Goal: Information Seeking & Learning: Compare options

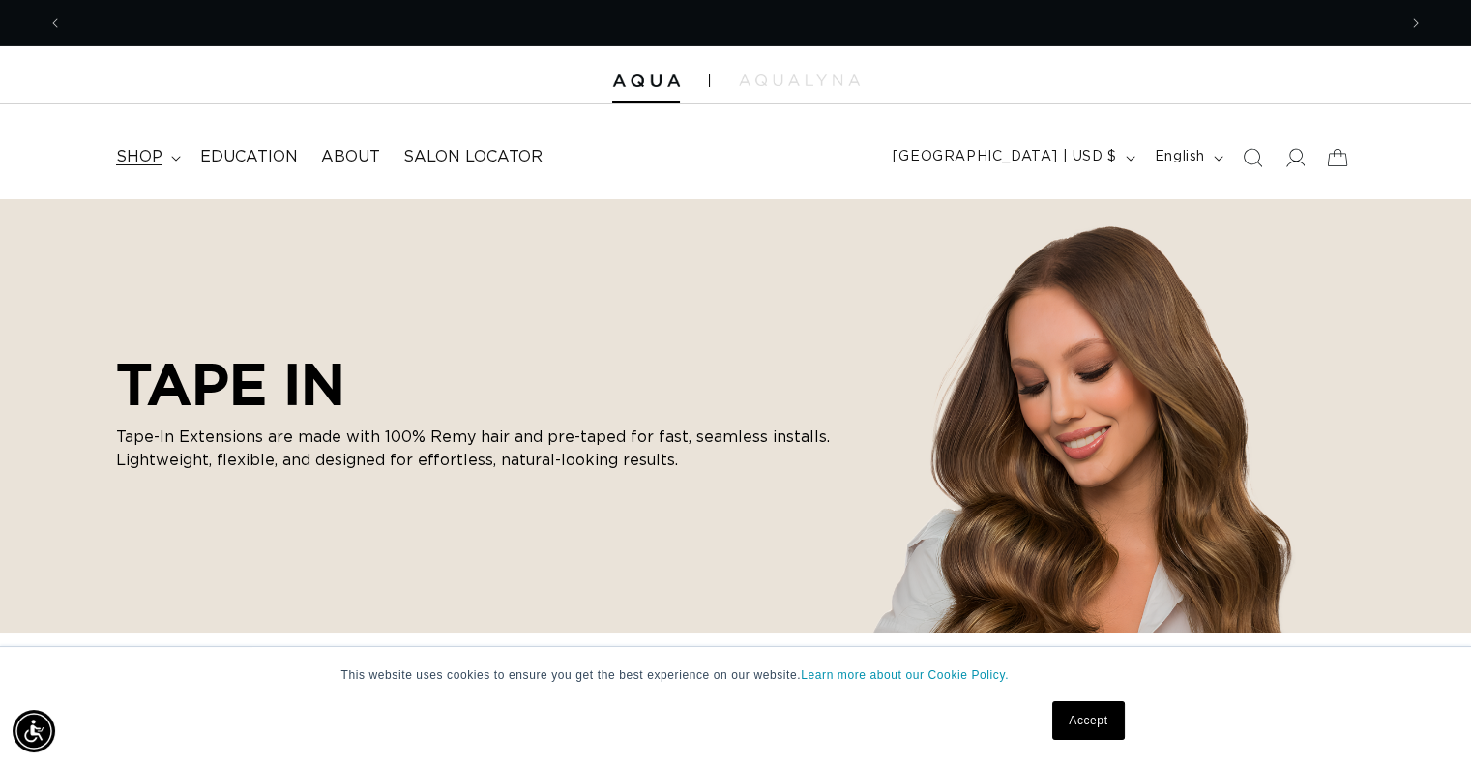
scroll to position [0, 2667]
click at [171, 156] on icon at bounding box center [176, 159] width 10 height 6
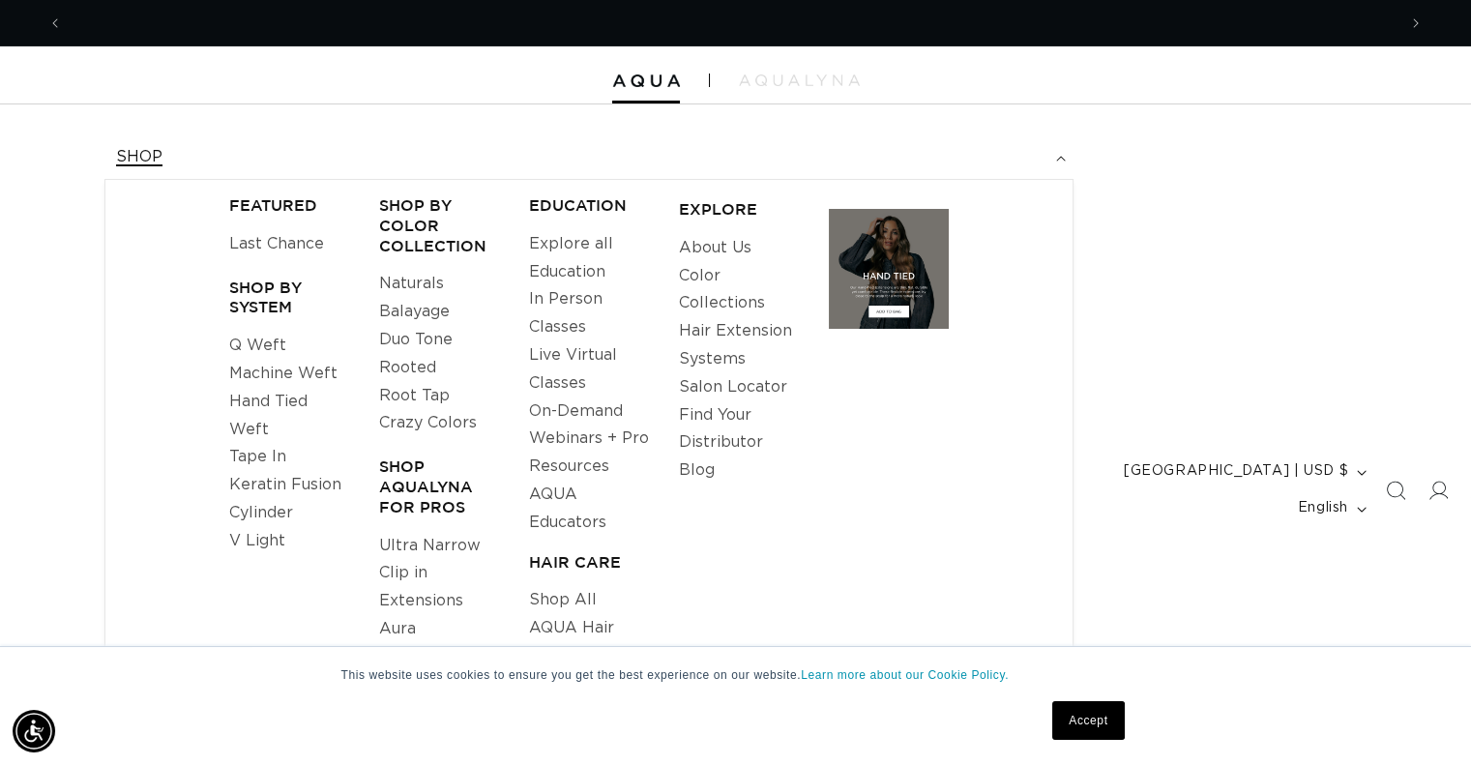
scroll to position [0, 0]
click at [265, 341] on link "Q Weft" at bounding box center [257, 346] width 57 height 28
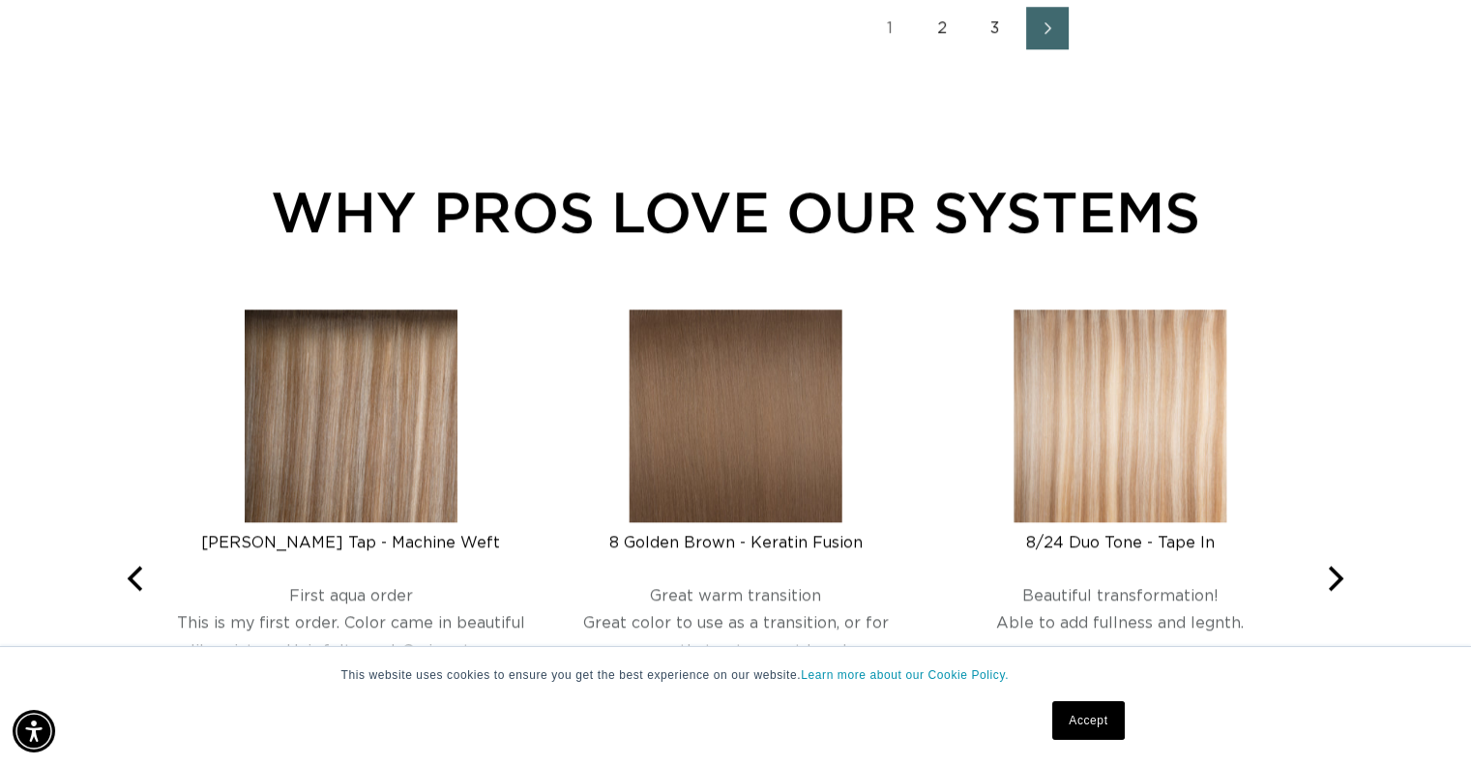
scroll to position [0, 1334]
click at [946, 25] on link "2" at bounding box center [943, 28] width 43 height 43
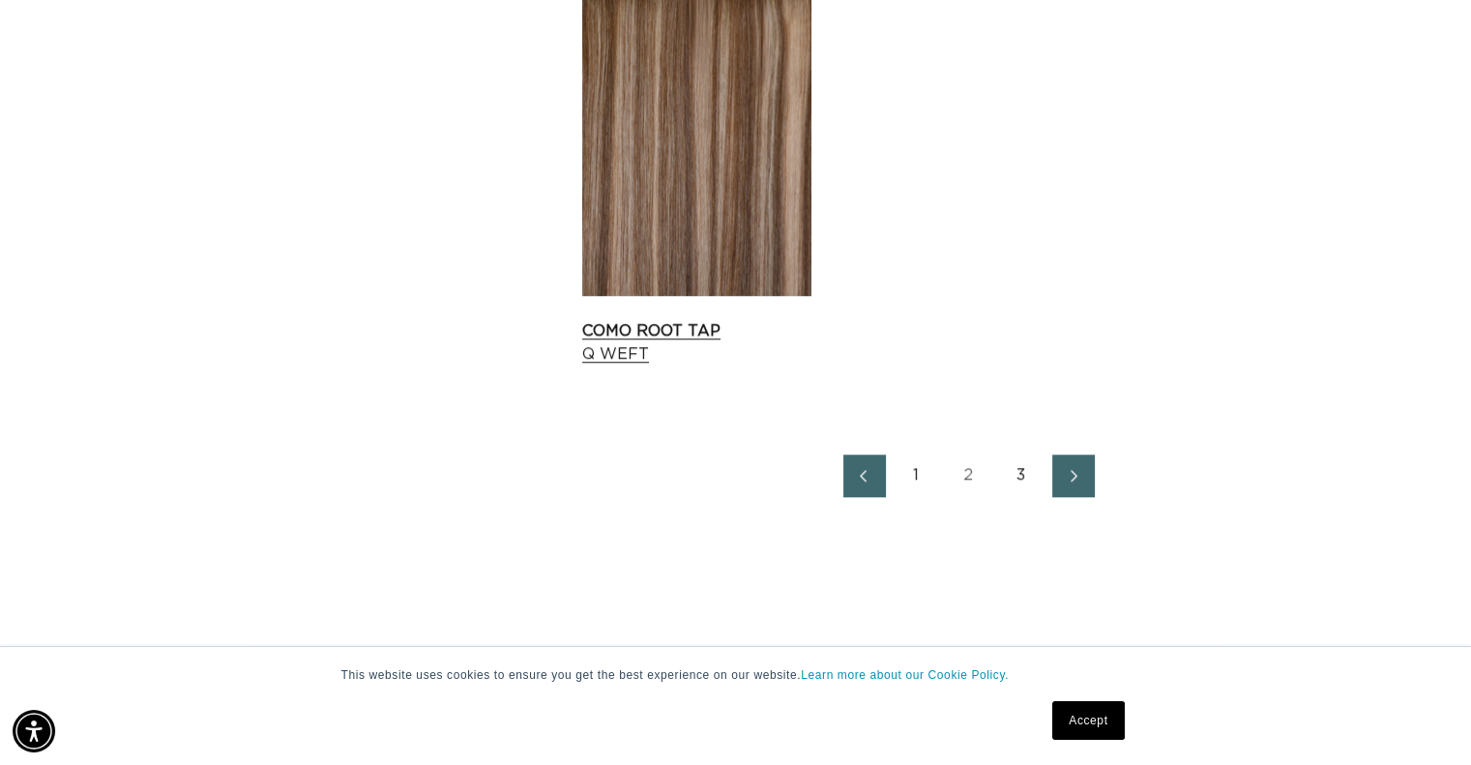
scroll to position [0, 1334]
click at [634, 333] on link "Como Root Tap Q Weft" at bounding box center [696, 342] width 229 height 46
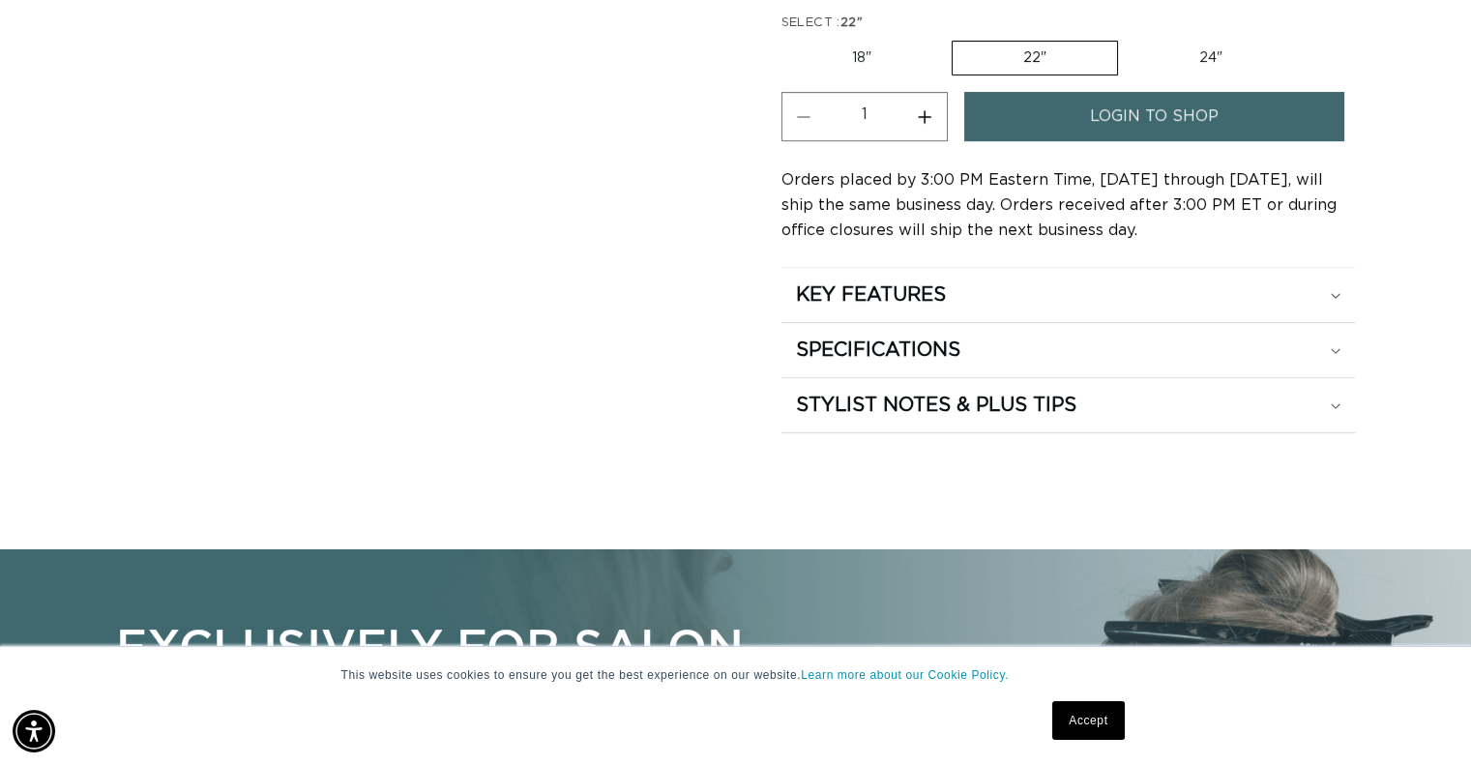
scroll to position [1081, 0]
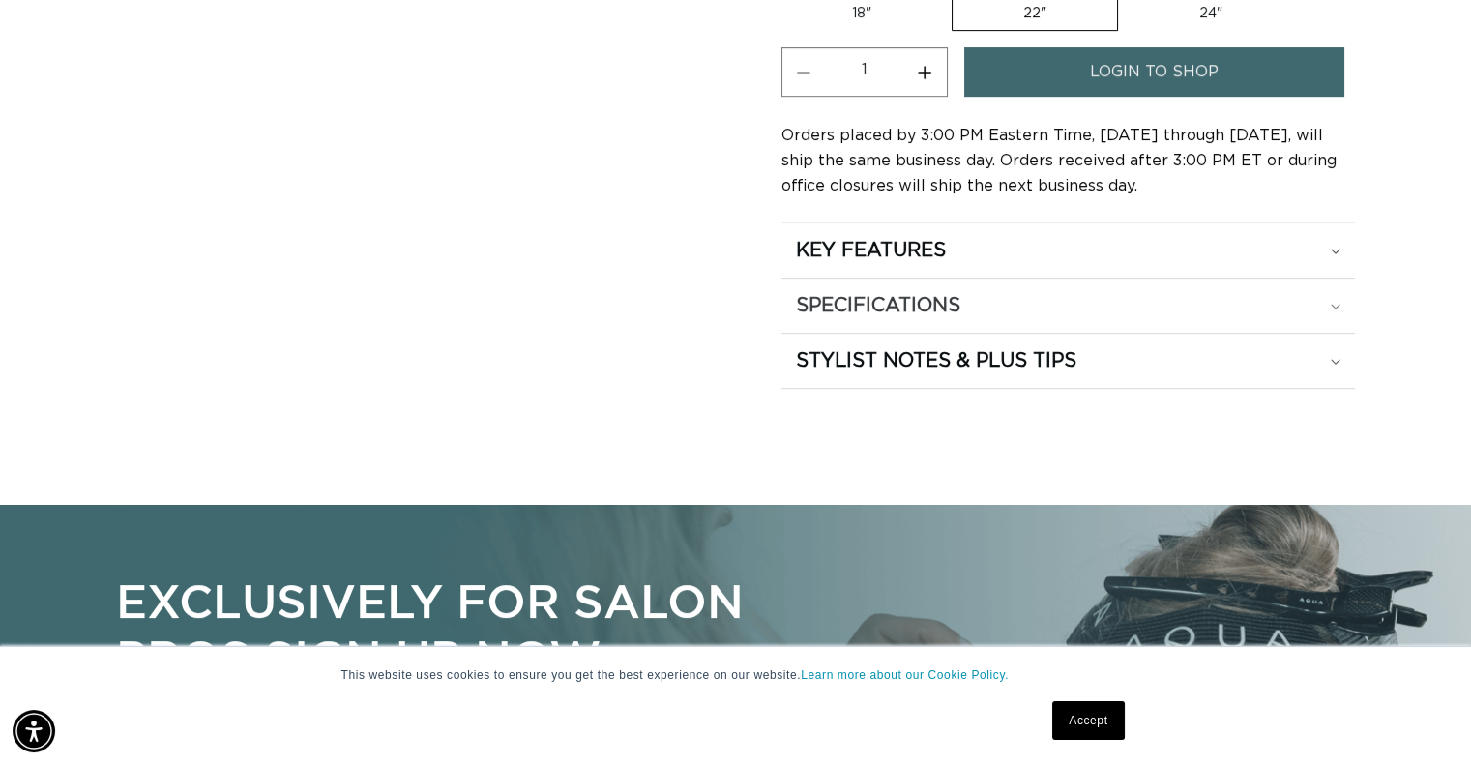
click at [1169, 263] on div "SPECIFICATIONS" at bounding box center [1068, 250] width 545 height 25
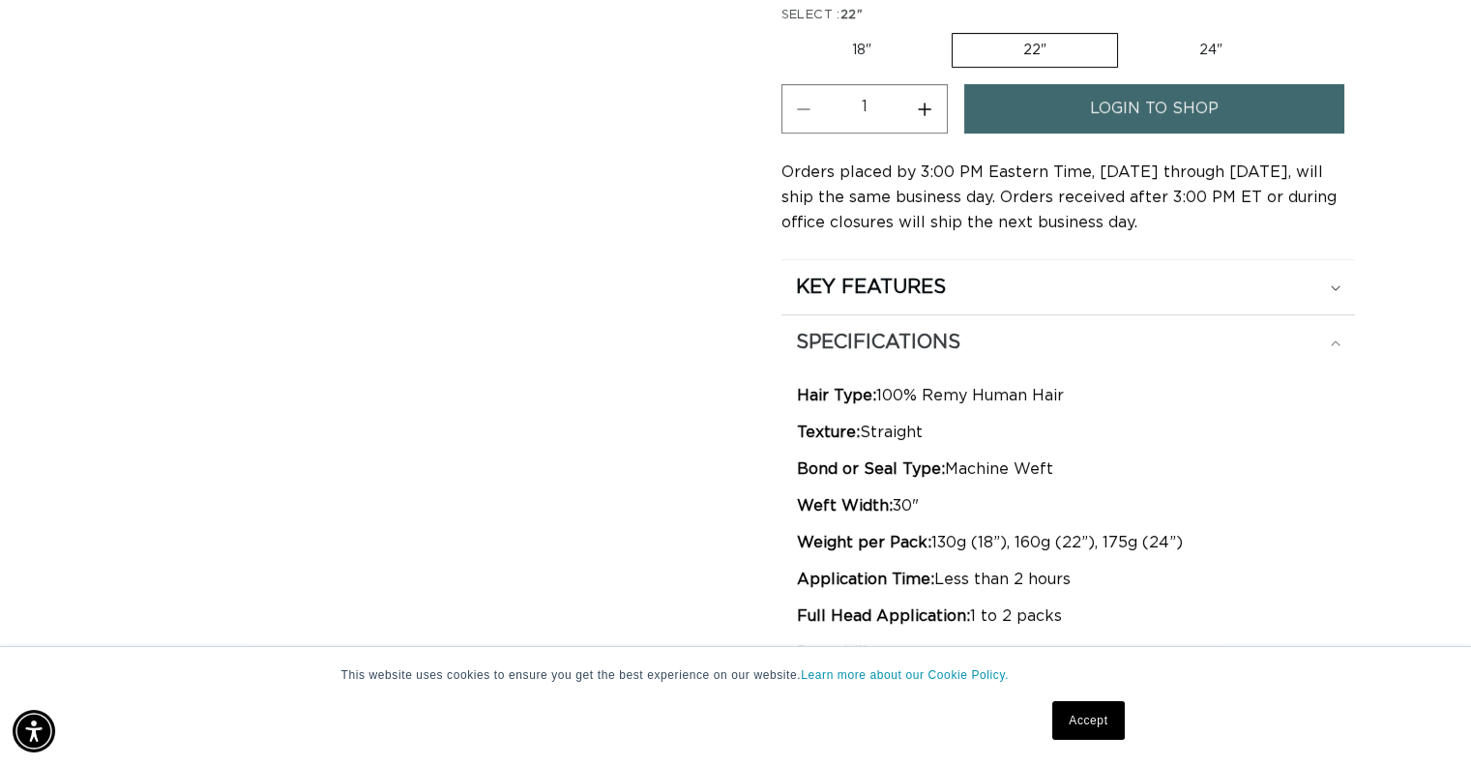
scroll to position [1018, 0]
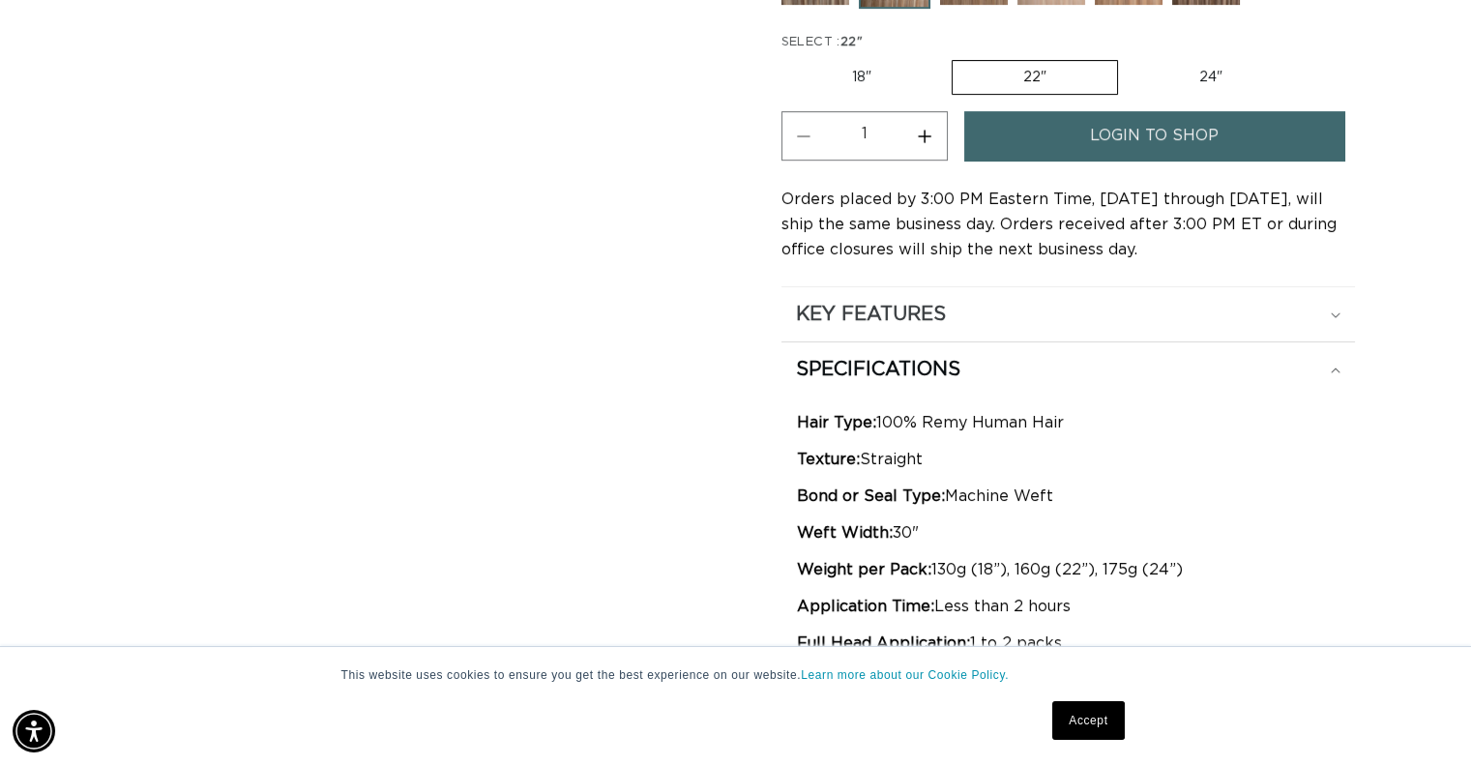
click at [1142, 308] on div "KEY FEATURES" at bounding box center [1068, 314] width 545 height 25
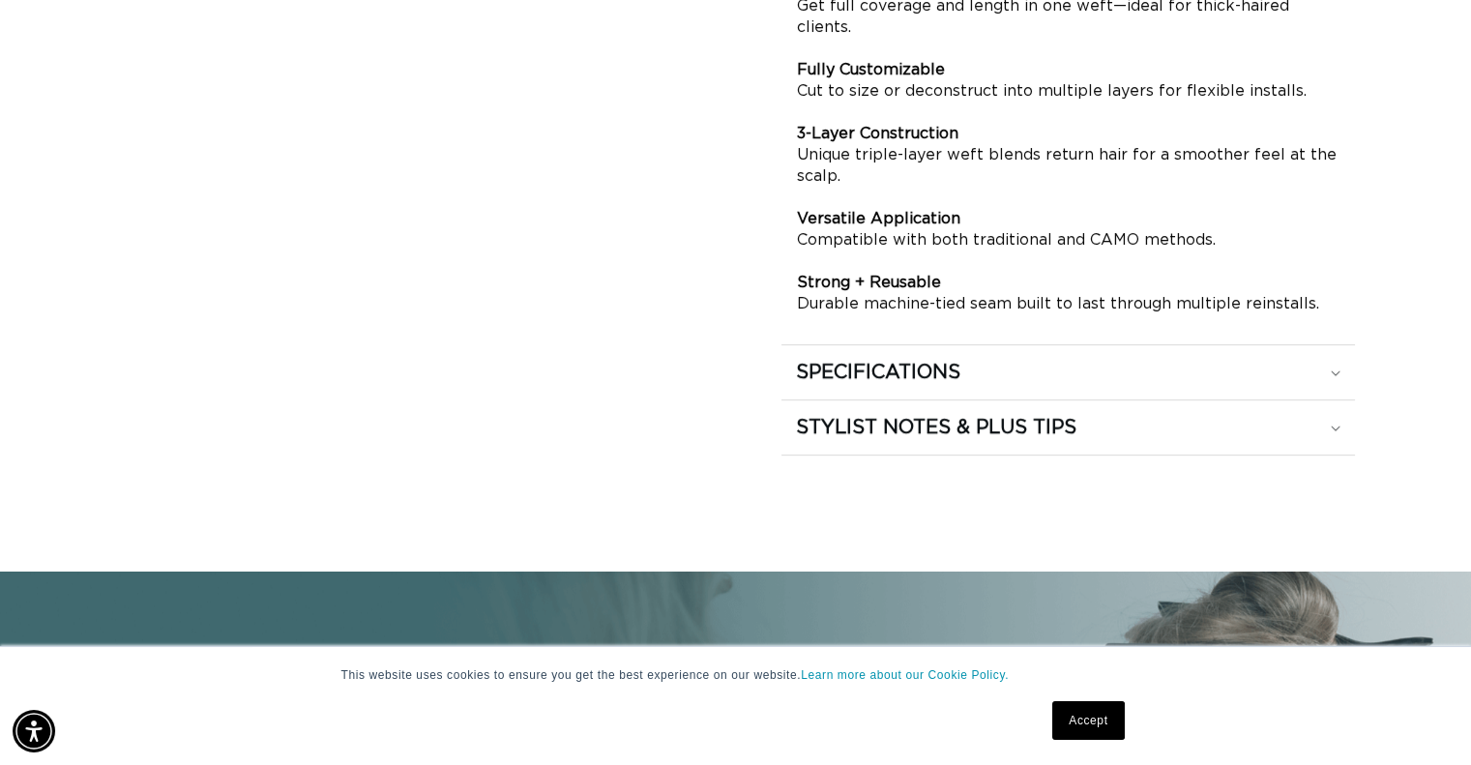
scroll to position [1401, 0]
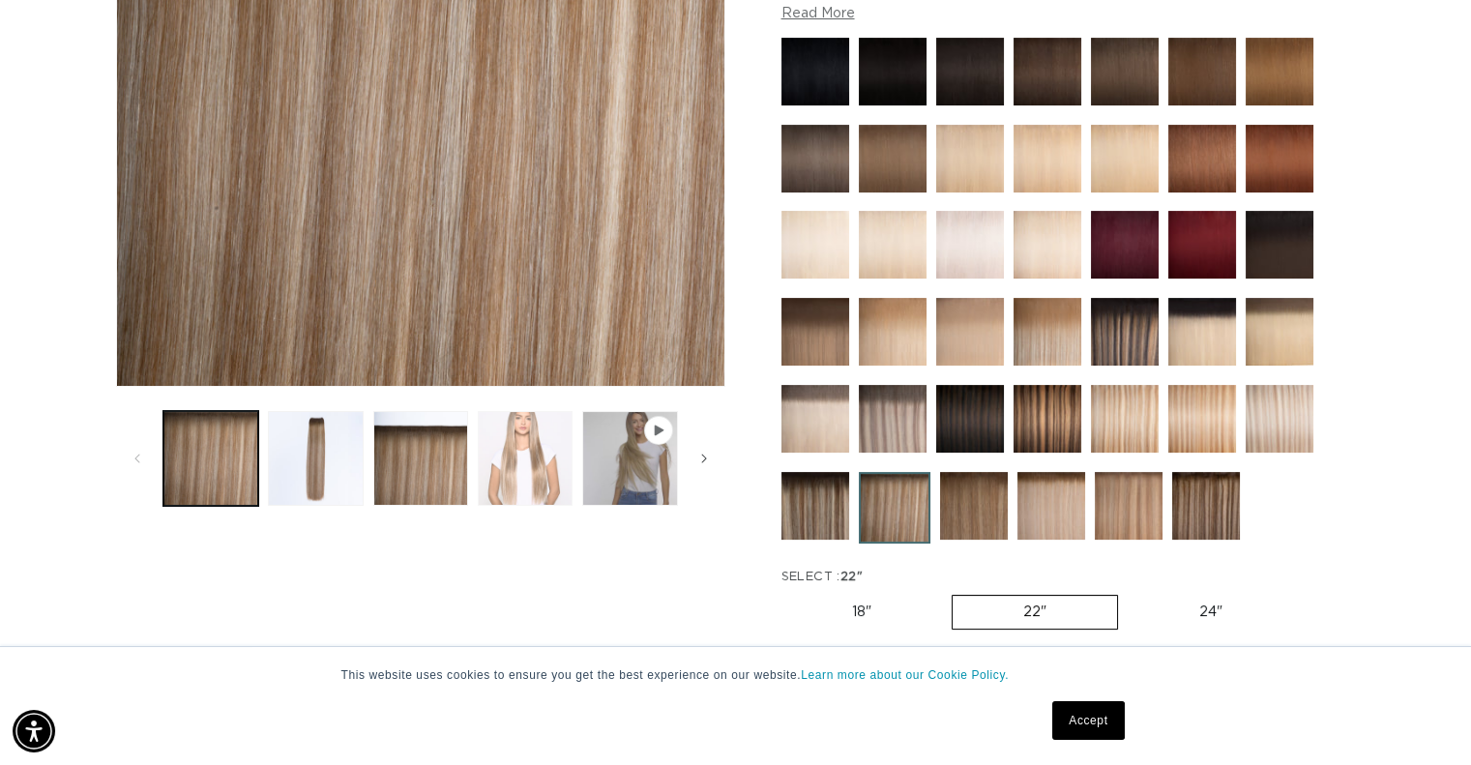
scroll to position [0, 1334]
click at [324, 444] on button "Load image 2 in gallery view" at bounding box center [315, 458] width 95 height 95
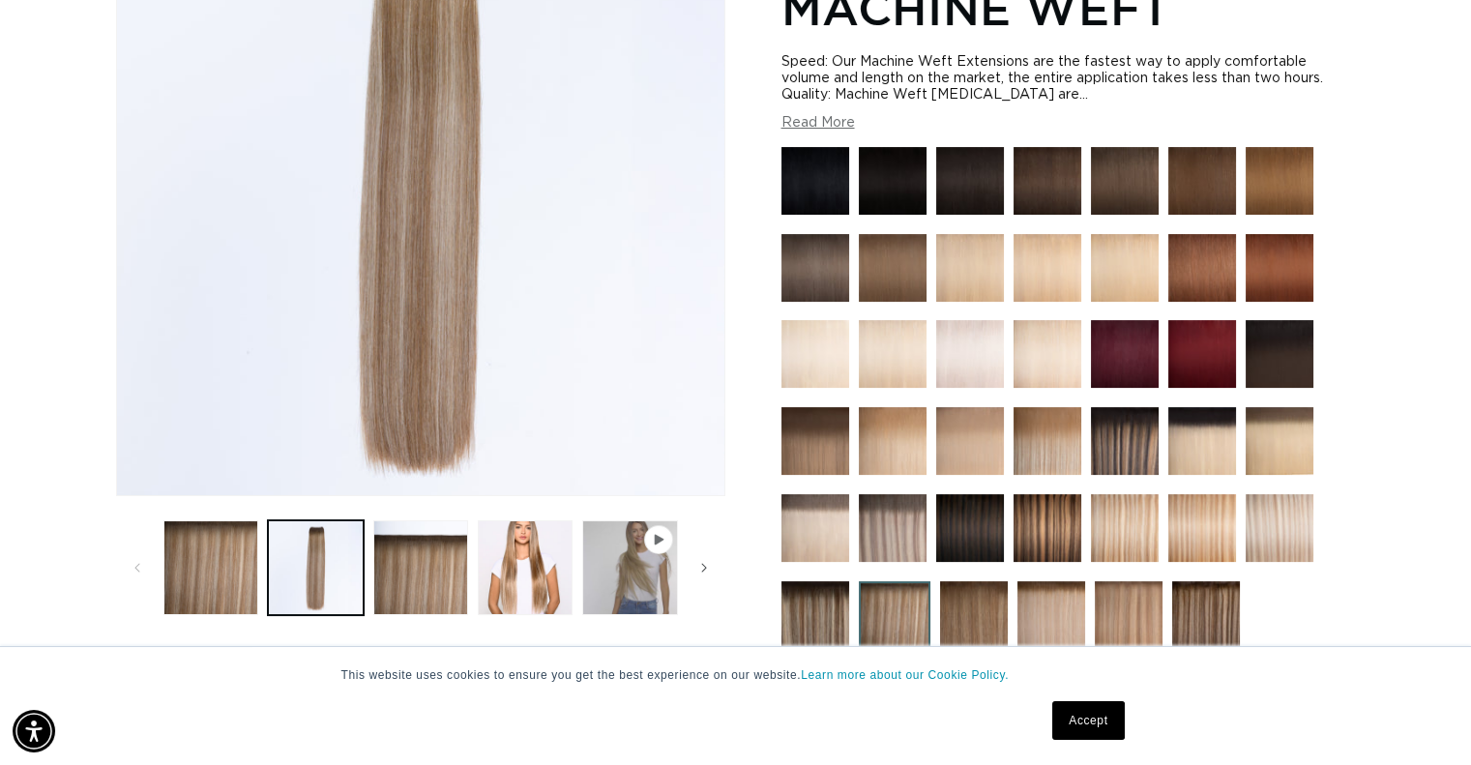
scroll to position [0, 0]
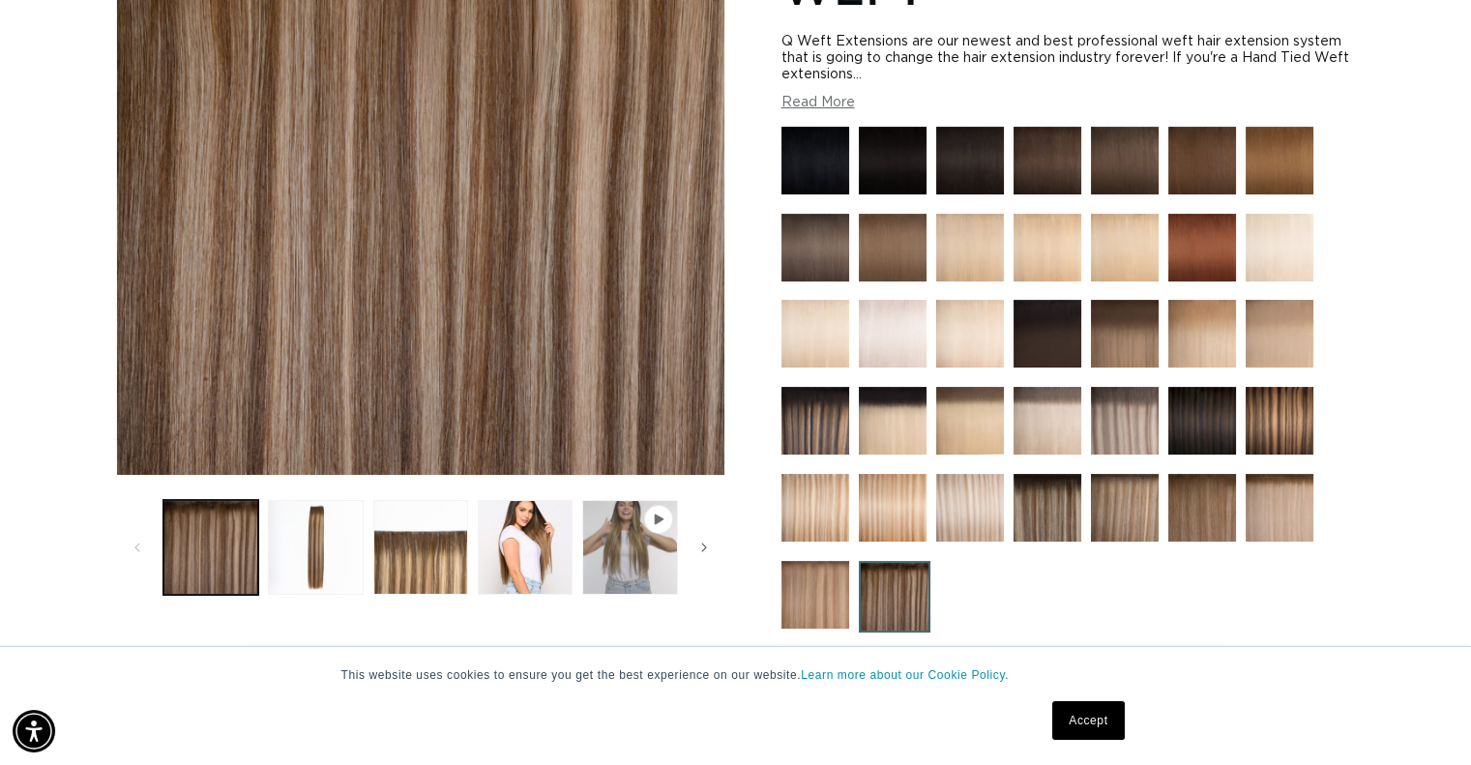
scroll to position [0, 1334]
click at [1201, 512] on img at bounding box center [1203, 508] width 68 height 68
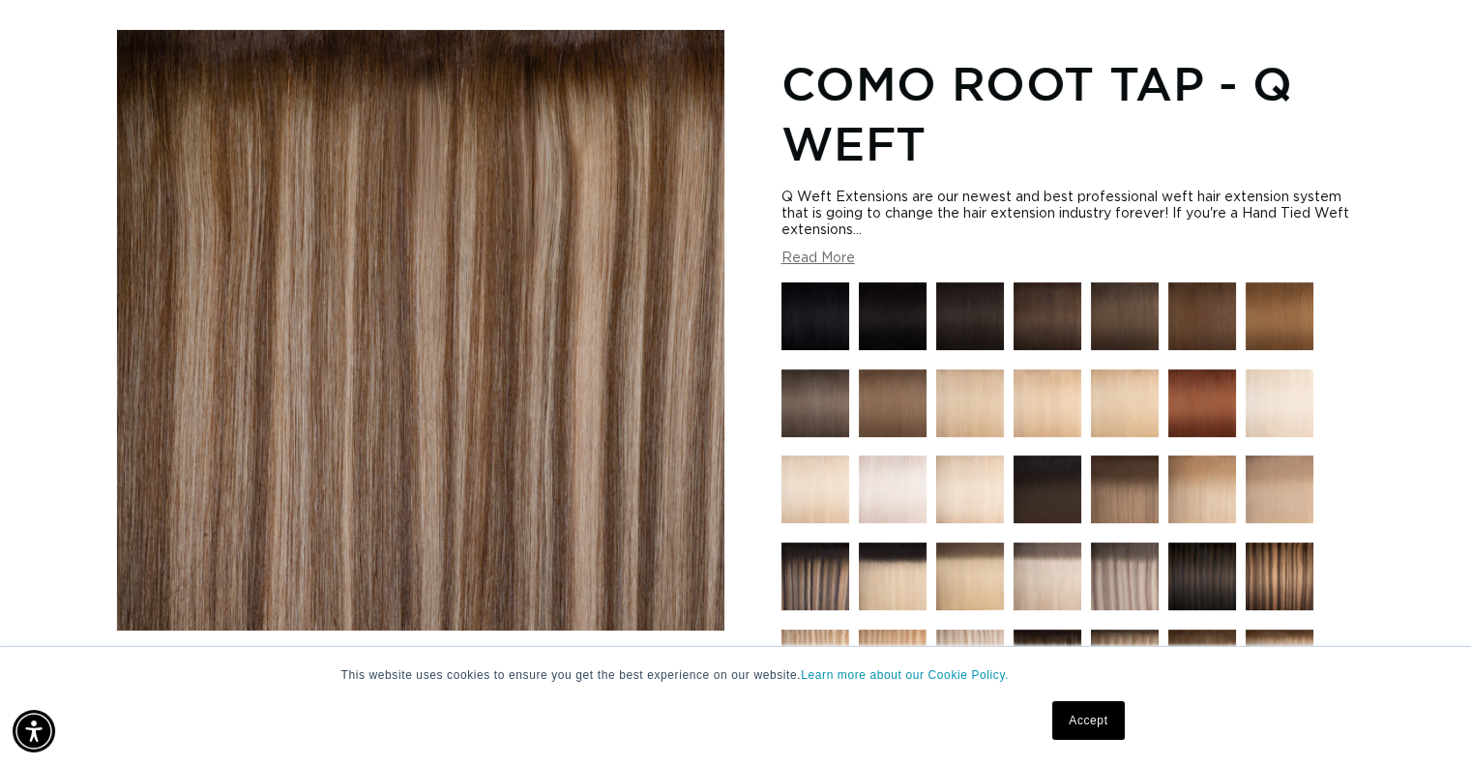
scroll to position [0, 0]
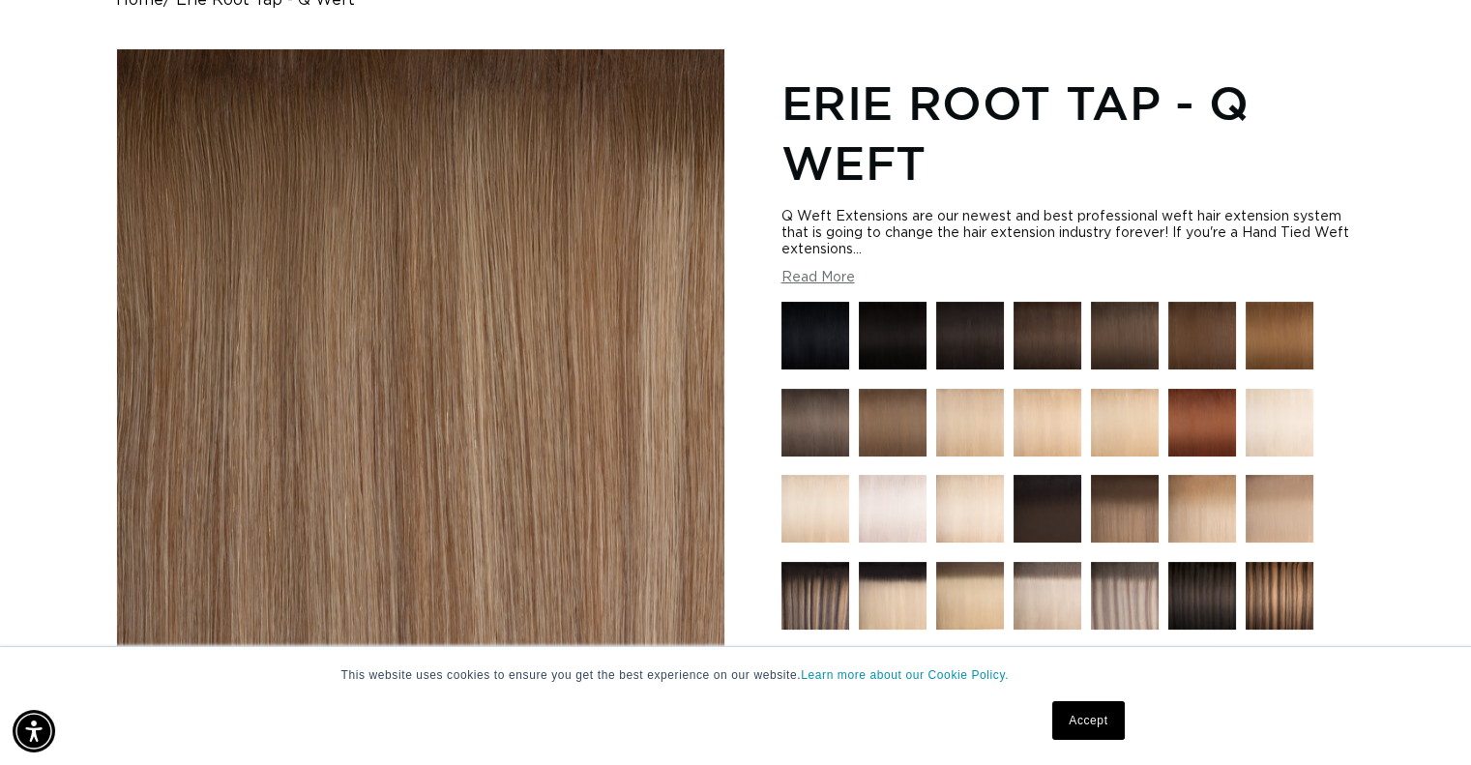
scroll to position [0, 1334]
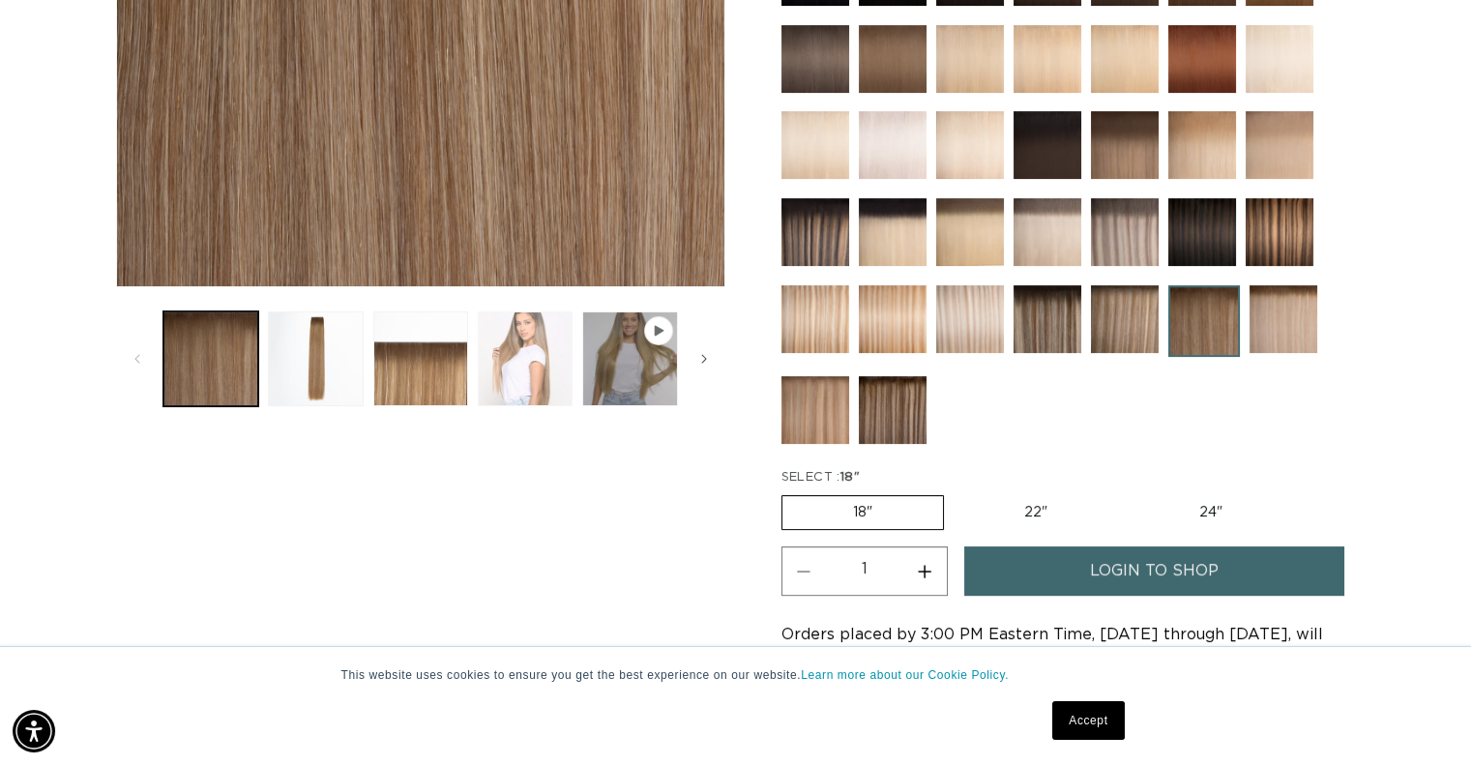
click at [527, 363] on button "Load image 4 in gallery view" at bounding box center [525, 358] width 95 height 95
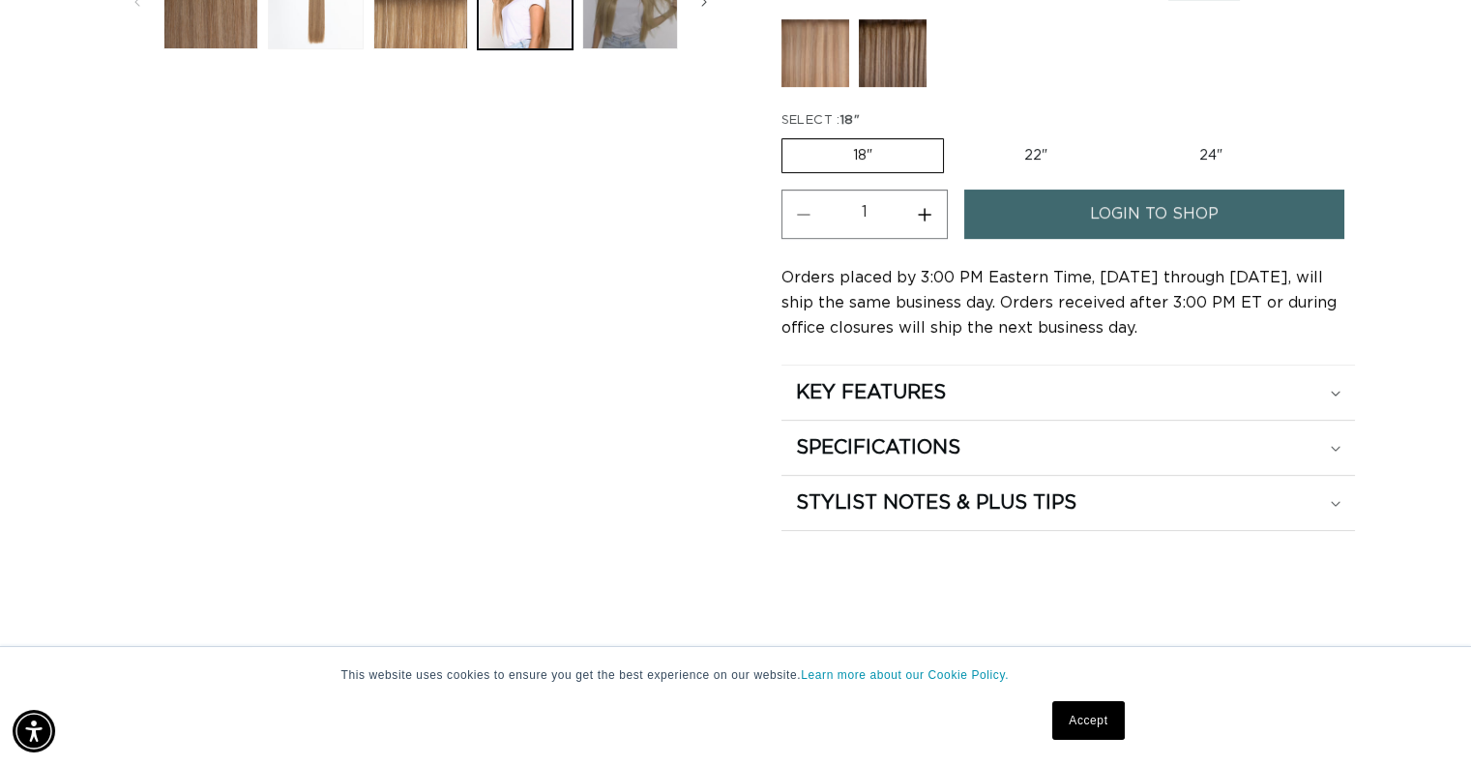
scroll to position [940, 0]
click at [968, 385] on div "KEY FEATURES" at bounding box center [1068, 391] width 545 height 25
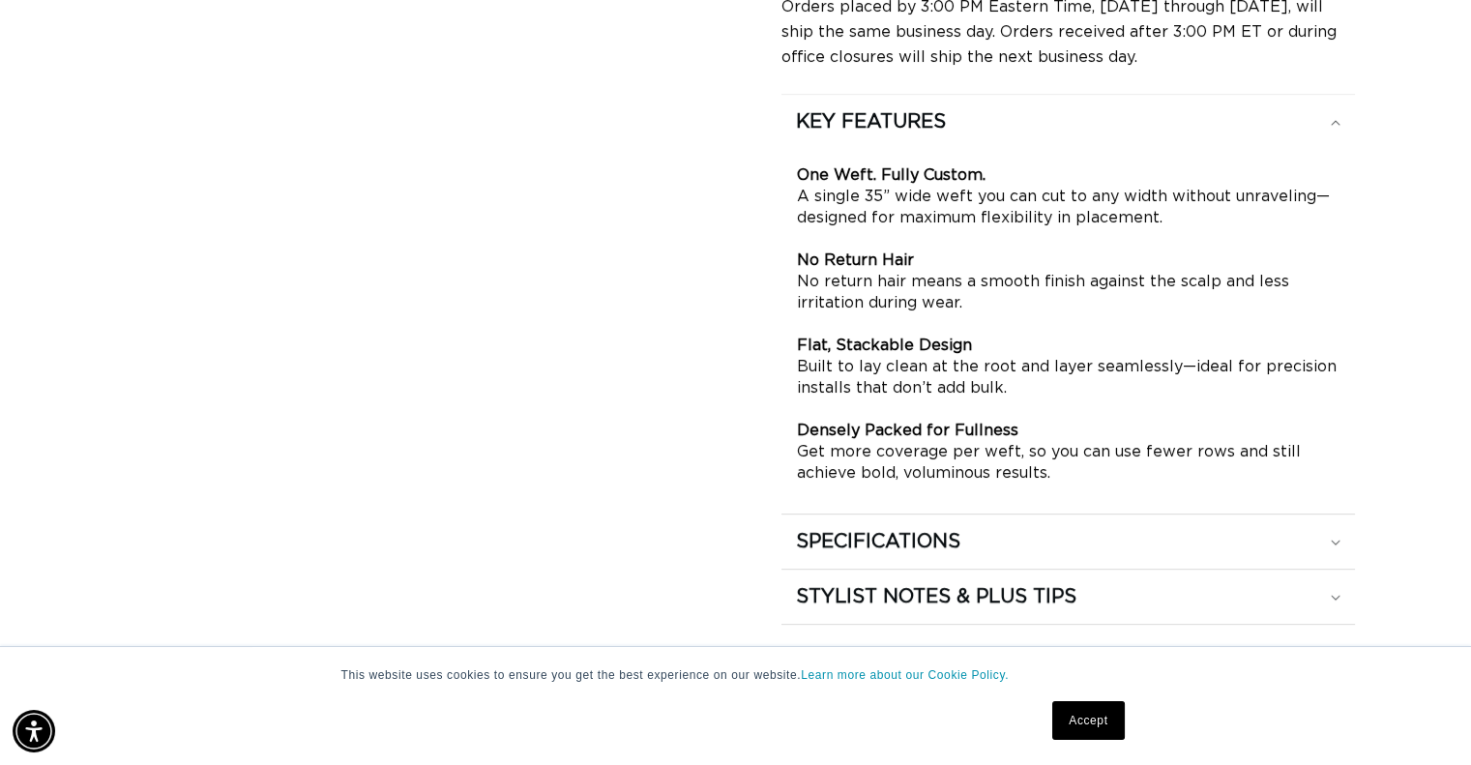
scroll to position [0, 0]
click at [1023, 133] on div "SPECIFICATIONS" at bounding box center [1068, 120] width 545 height 25
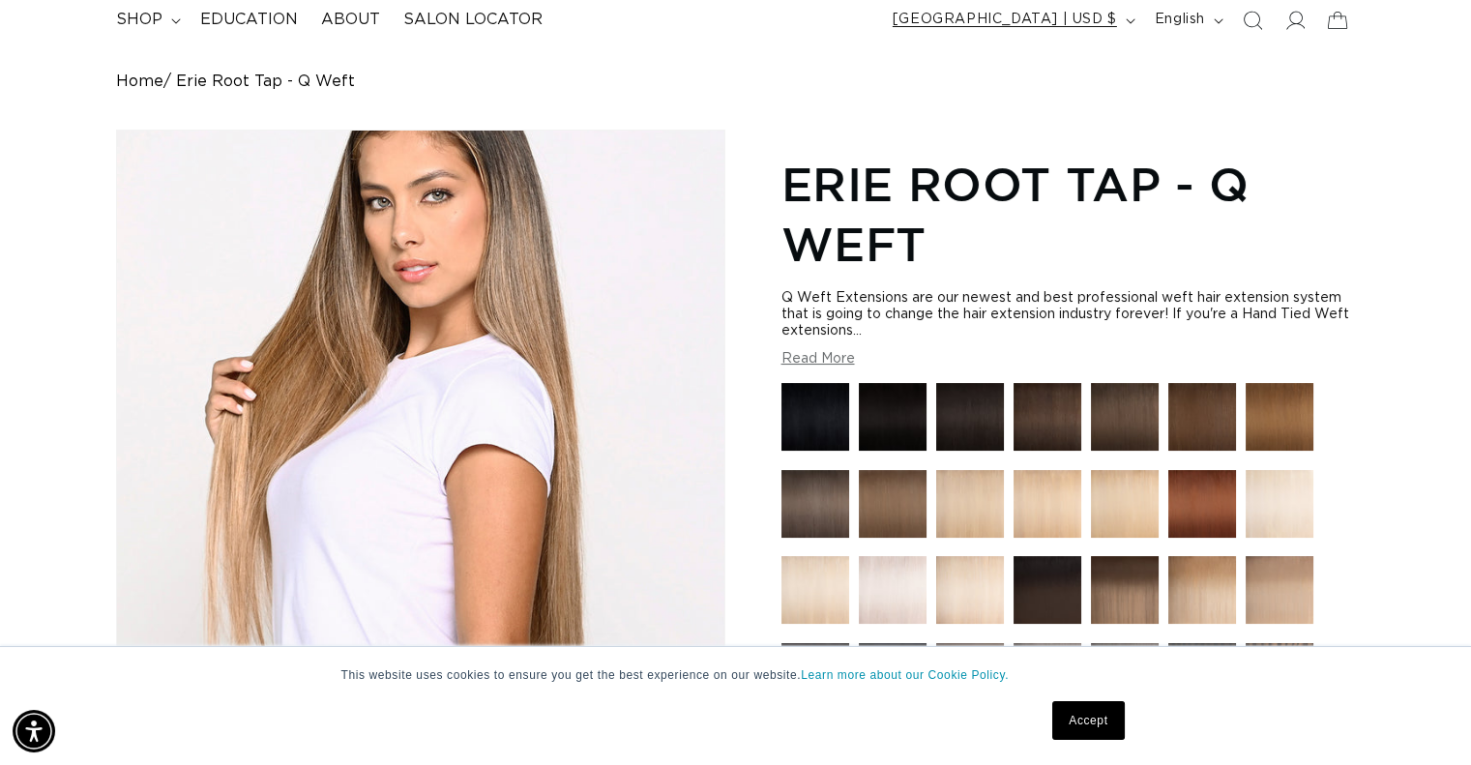
scroll to position [0, 1334]
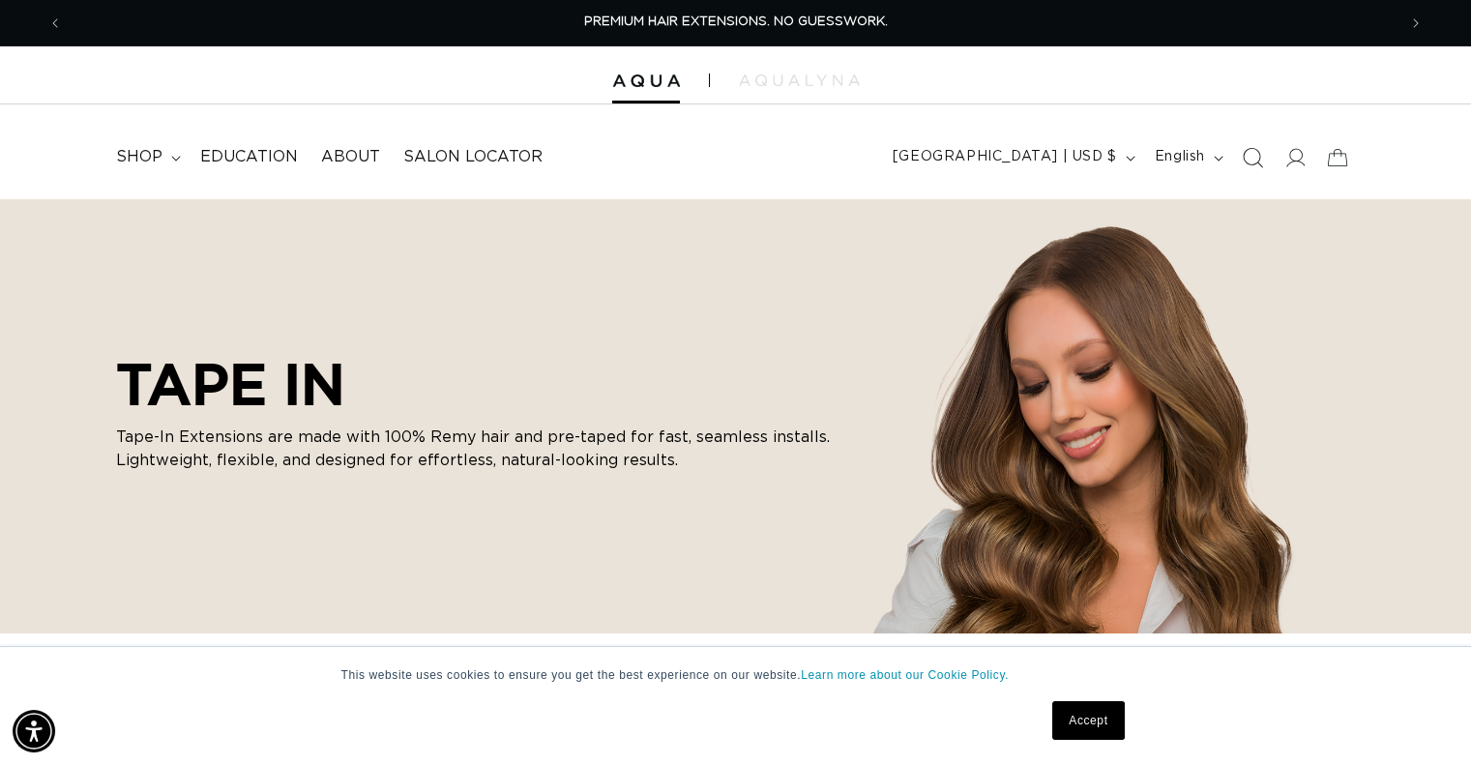
click at [1257, 154] on icon "Search" at bounding box center [1252, 157] width 20 height 20
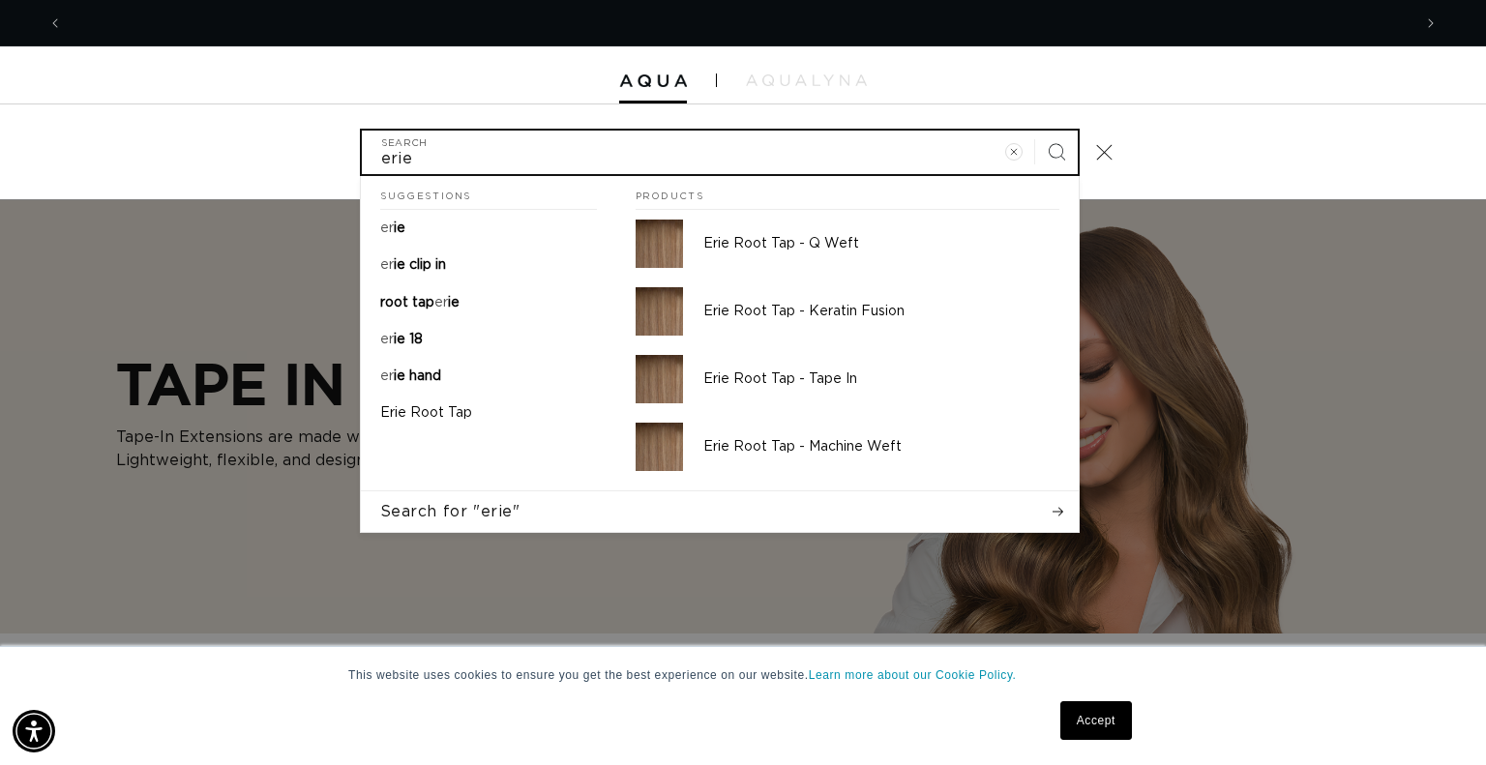
scroll to position [0, 1348]
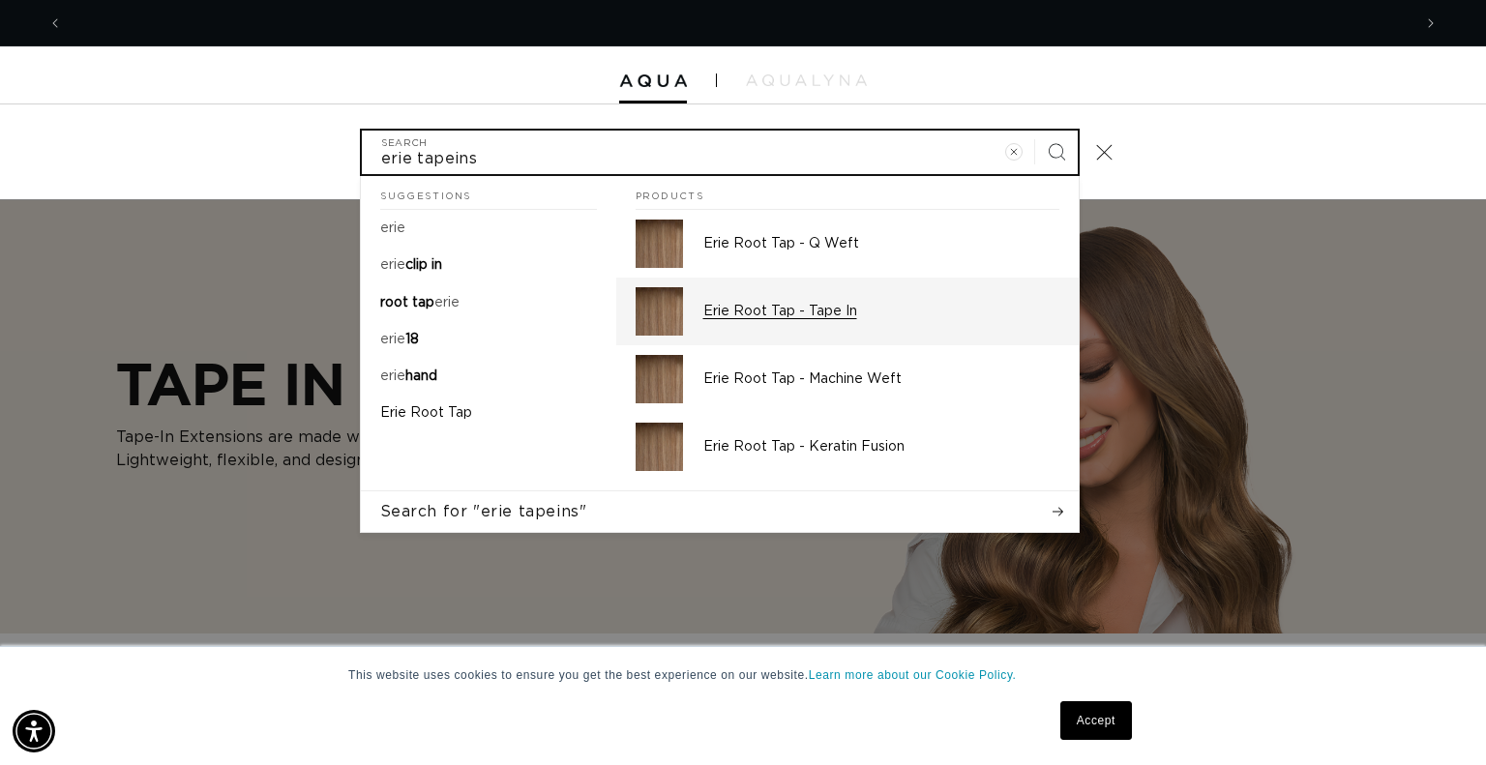
type input "erie tapeins"
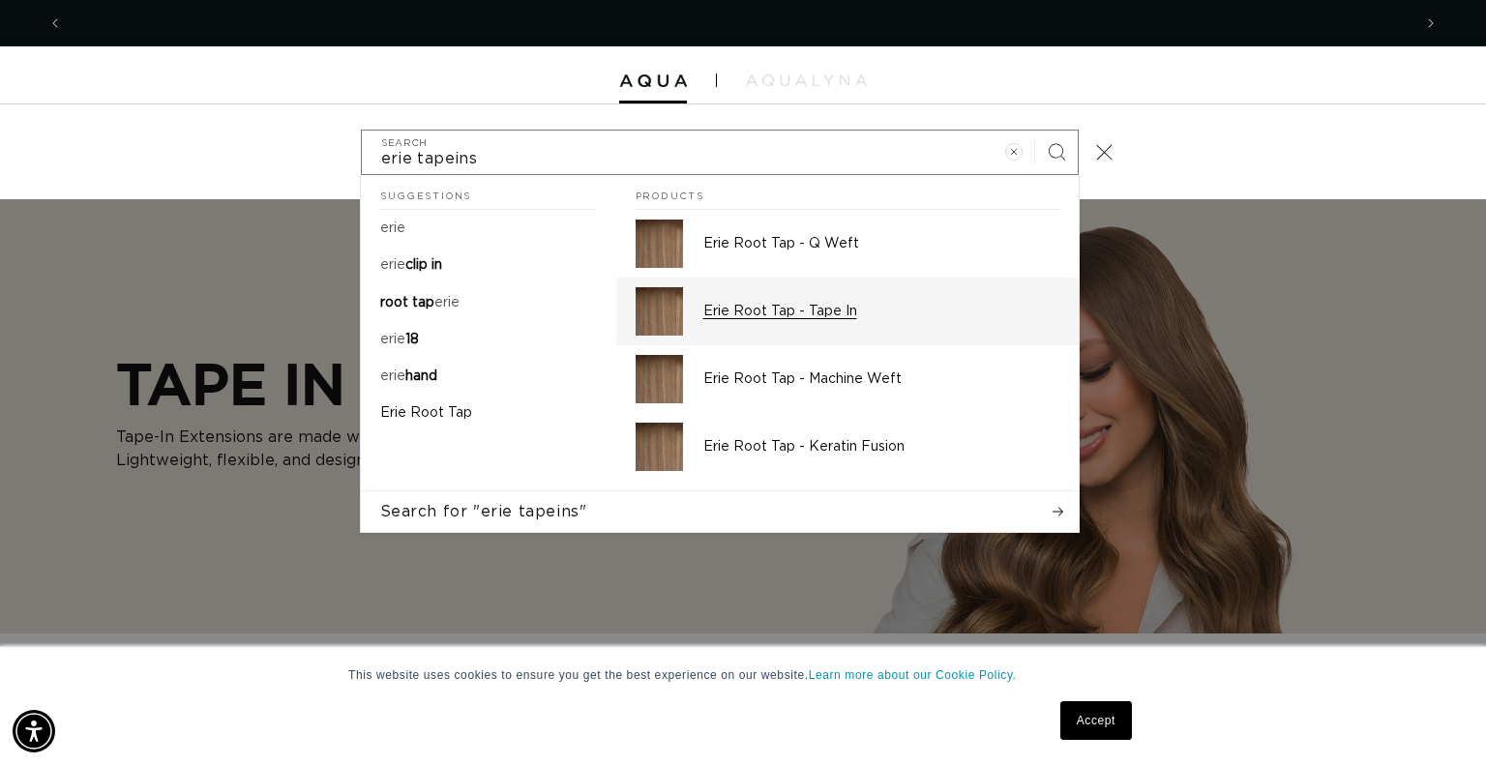
click at [828, 310] on p "Erie Root Tap - Tape In" at bounding box center [881, 311] width 356 height 17
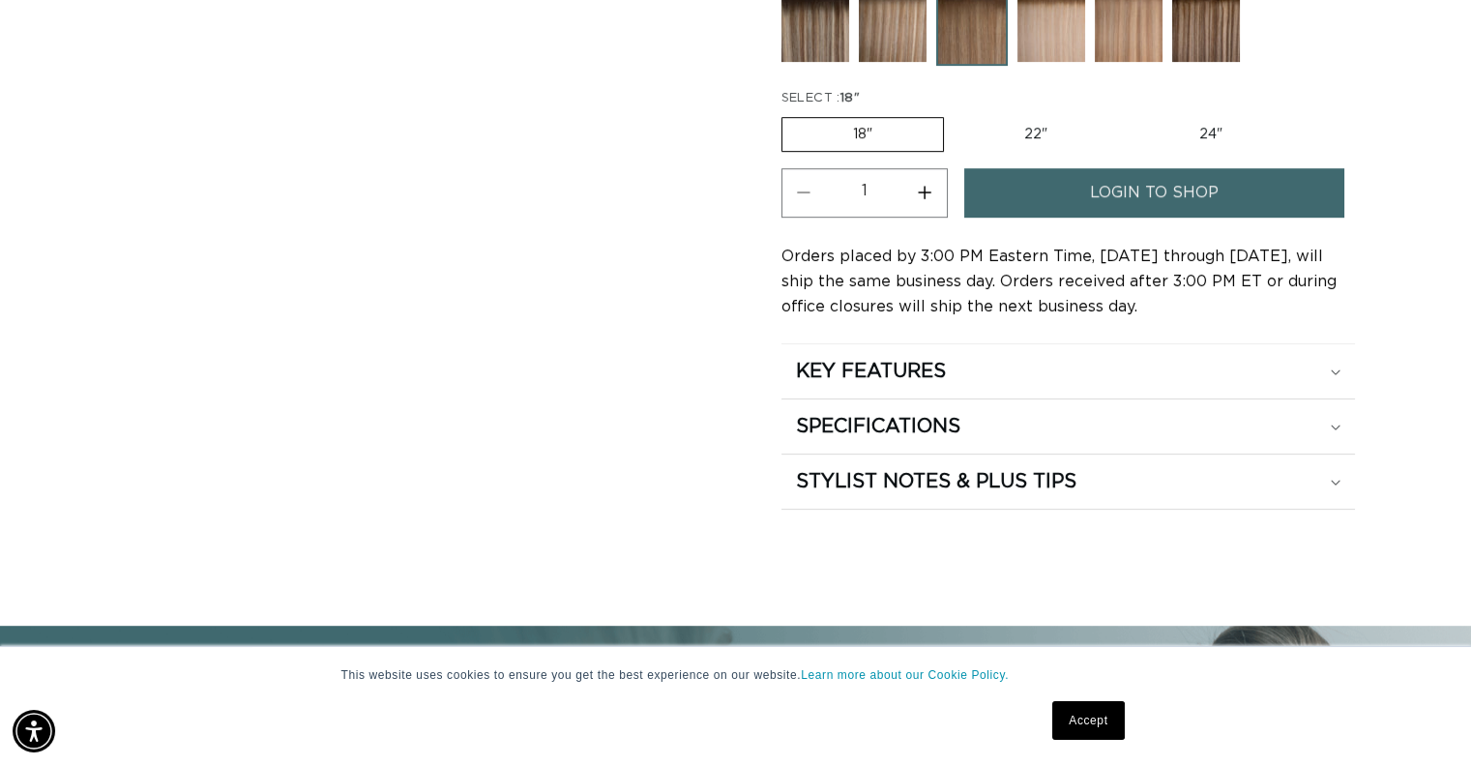
scroll to position [1205, 0]
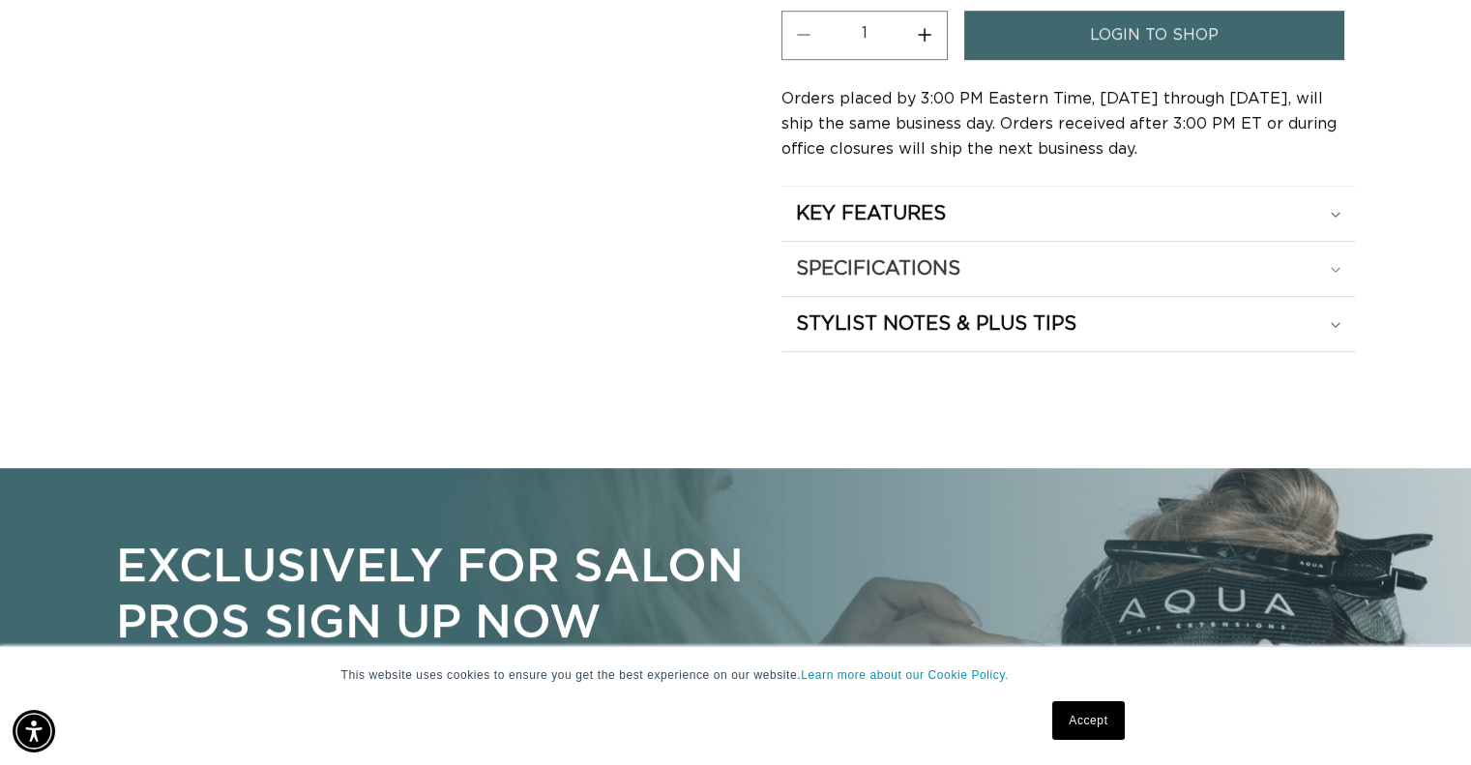
click at [921, 241] on summary "SPECIFICATIONS" at bounding box center [1069, 214] width 574 height 54
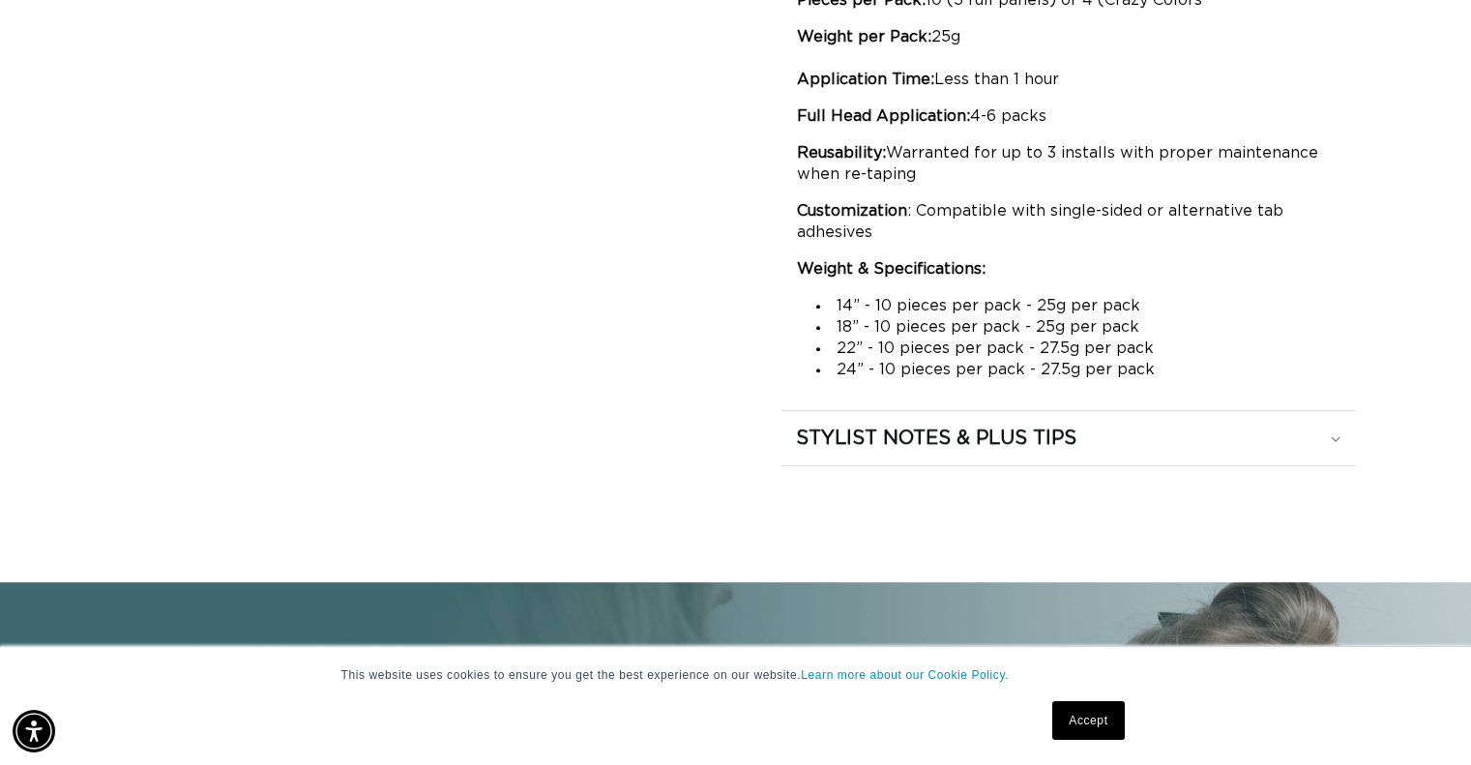
scroll to position [0, 1334]
